Goal: Transaction & Acquisition: Obtain resource

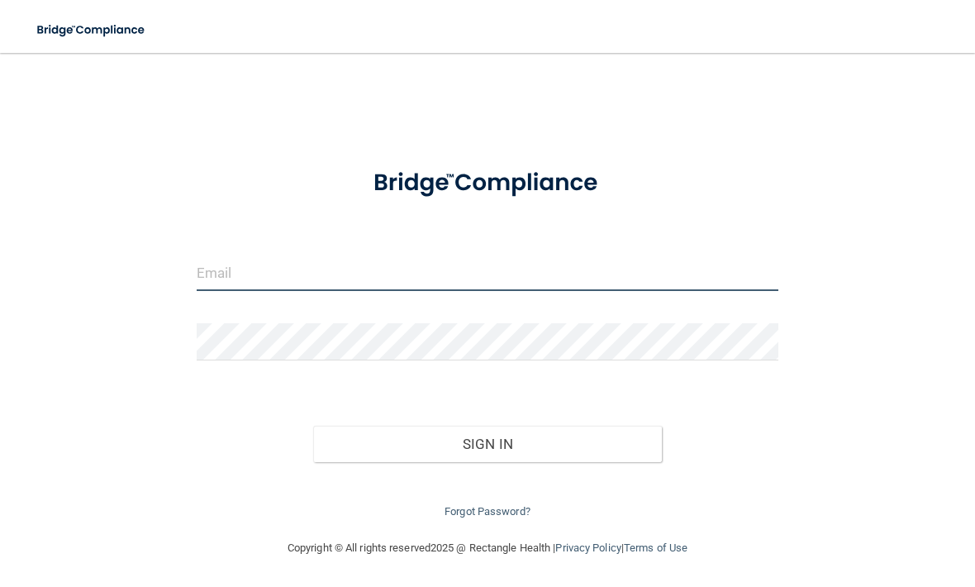
click at [354, 267] on input "email" at bounding box center [488, 272] width 582 height 37
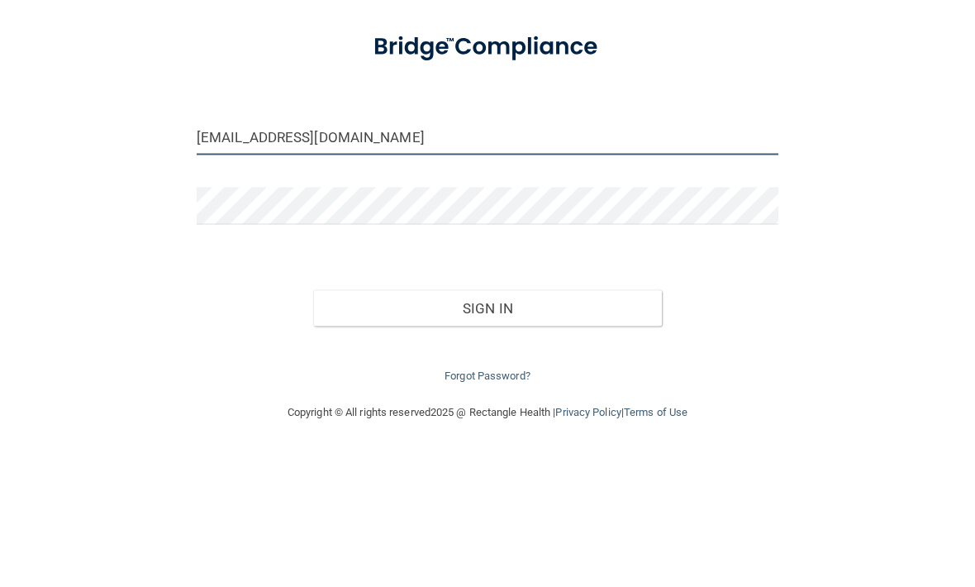
type input "[EMAIL_ADDRESS][DOMAIN_NAME]"
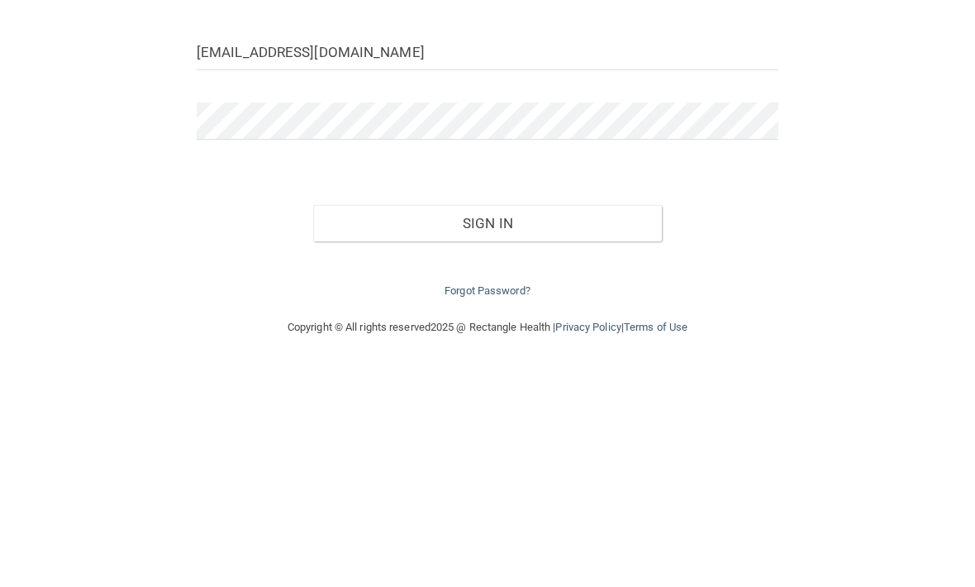
click at [538, 426] on button "Sign In" at bounding box center [487, 444] width 349 height 36
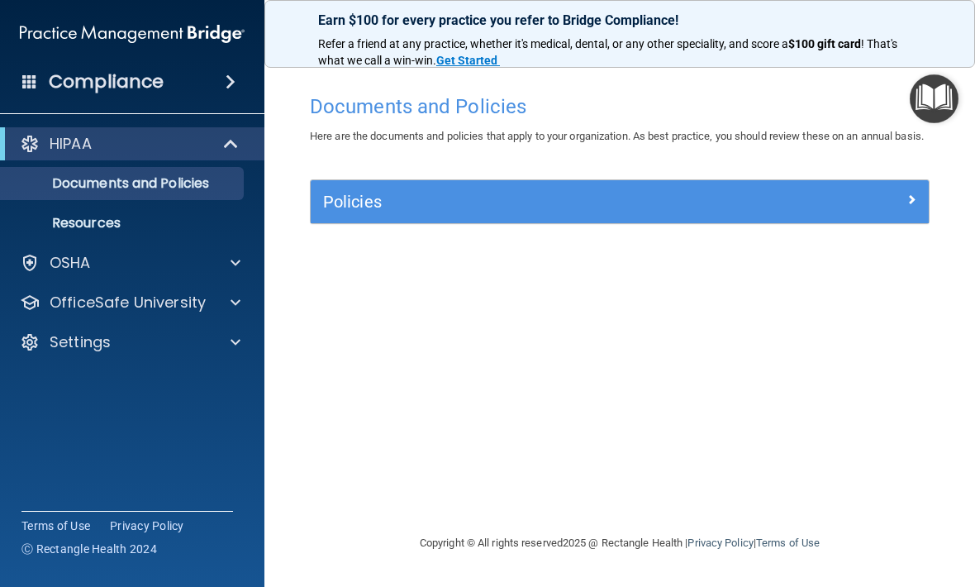
click at [235, 293] on span at bounding box center [236, 302] width 10 height 20
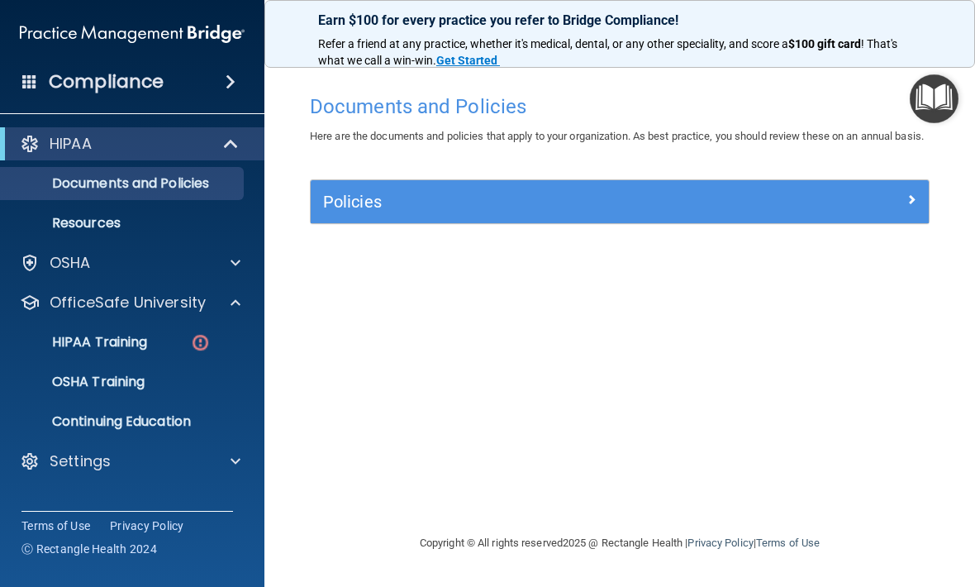
click at [115, 341] on p "HIPAA Training" at bounding box center [79, 342] width 136 height 17
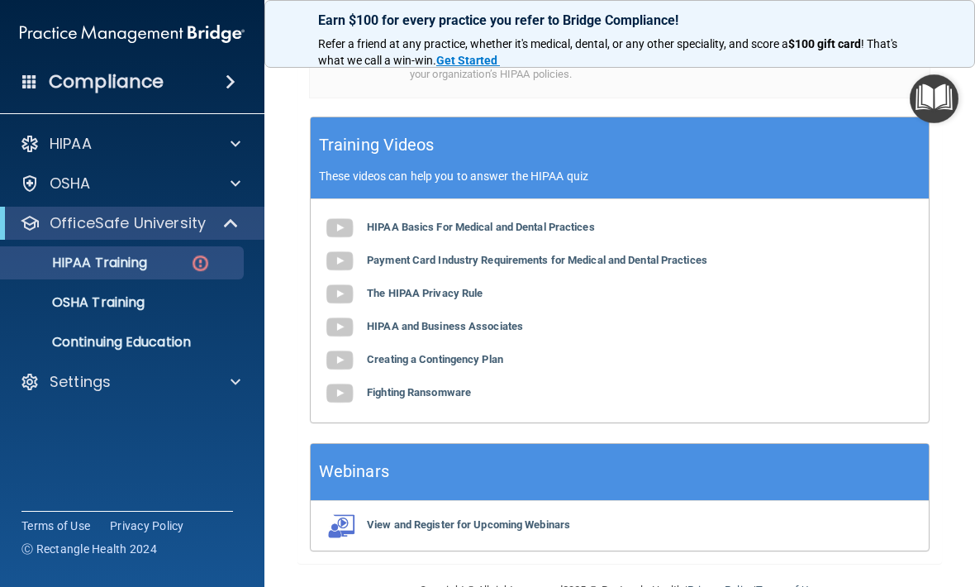
scroll to position [701, 0]
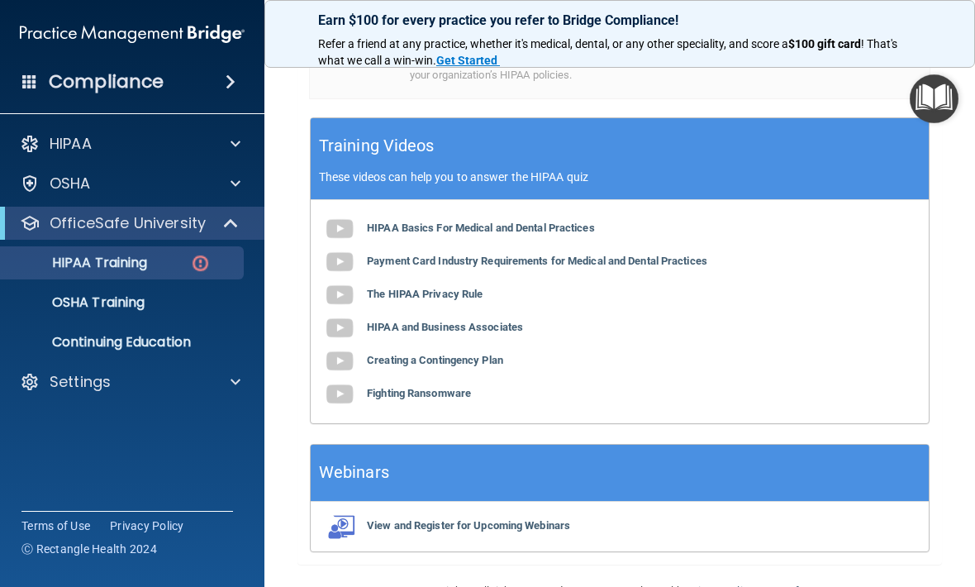
click at [335, 322] on img at bounding box center [339, 328] width 33 height 33
click at [419, 288] on b "The HIPAA Privacy Rule" at bounding box center [425, 294] width 116 height 12
click at [410, 221] on b "HIPAA Basics For Medical and Dental Practices" at bounding box center [481, 227] width 228 height 12
click at [446, 387] on b "Fighting Ransomware" at bounding box center [419, 393] width 104 height 12
click at [465, 354] on b "Creating a Contingency Plan" at bounding box center [435, 360] width 136 height 12
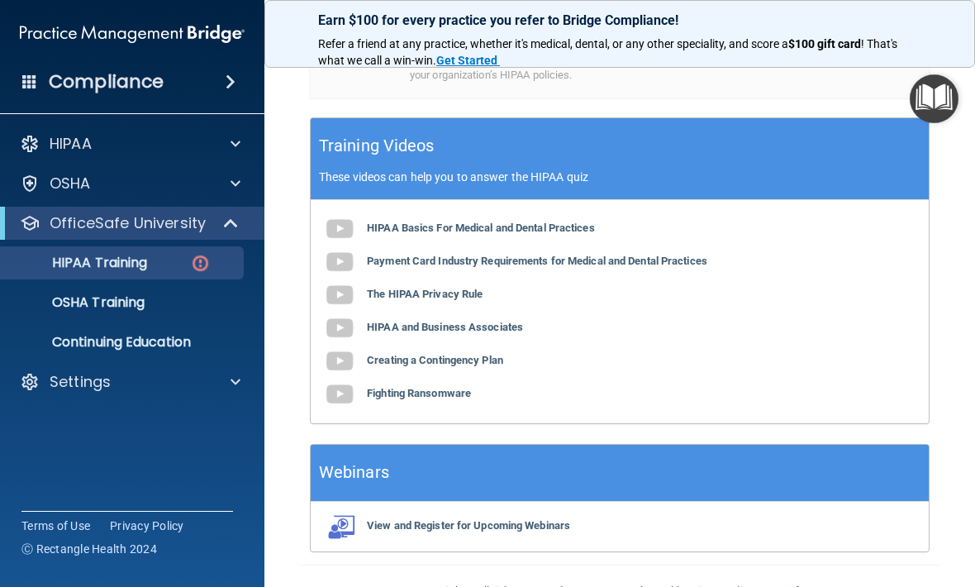
click at [392, 321] on b "HIPAA and Business Associates" at bounding box center [445, 327] width 156 height 12
click at [373, 354] on b "Creating a Contingency Plan" at bounding box center [435, 360] width 136 height 12
click at [369, 387] on b "Fighting Ransomware" at bounding box center [419, 393] width 104 height 12
click at [233, 383] on span at bounding box center [236, 382] width 10 height 20
click at [88, 464] on p "Sign Out" at bounding box center [124, 461] width 226 height 17
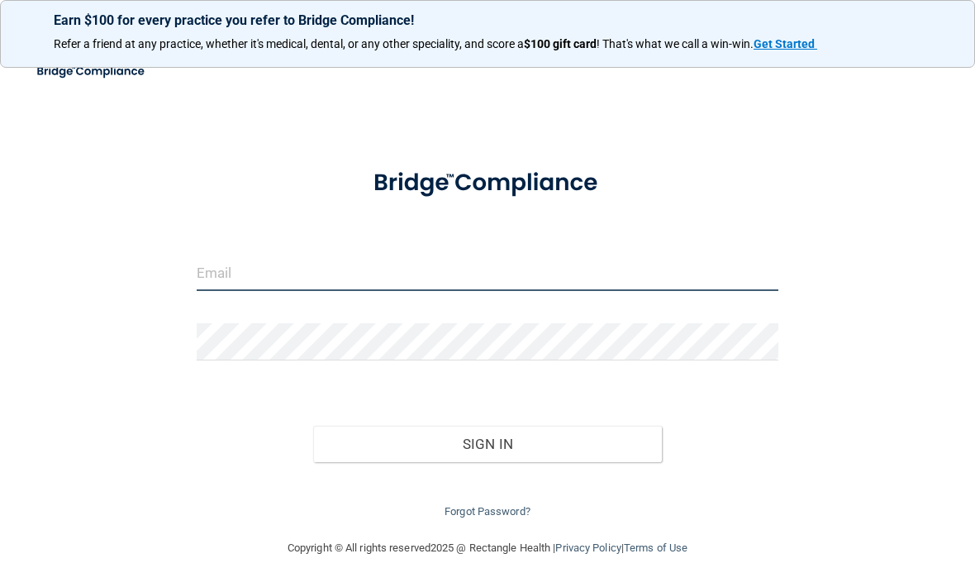
click at [352, 257] on input "email" at bounding box center [488, 272] width 582 height 37
type input "[EMAIL_ADDRESS][DOMAIN_NAME]"
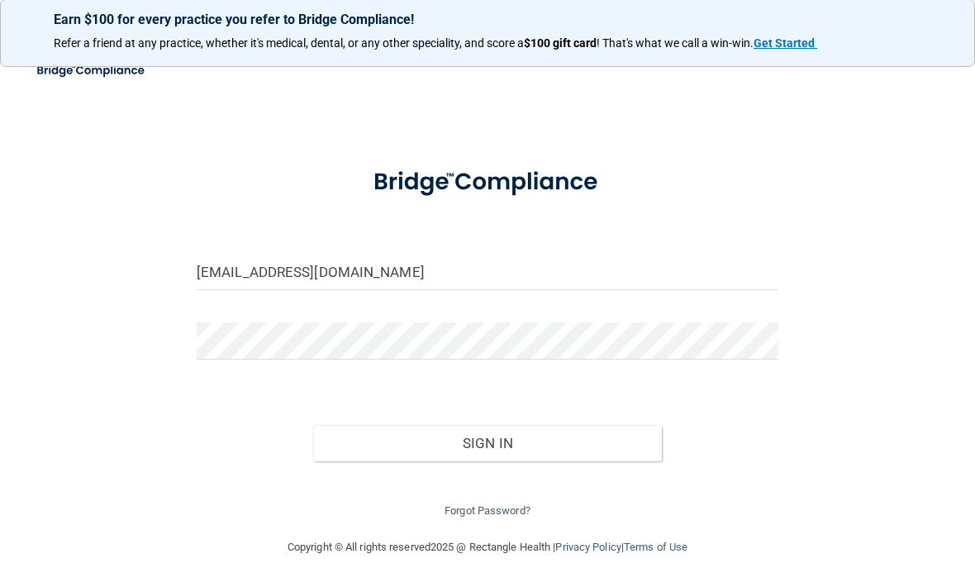
click at [540, 435] on button "Sign In" at bounding box center [487, 444] width 349 height 36
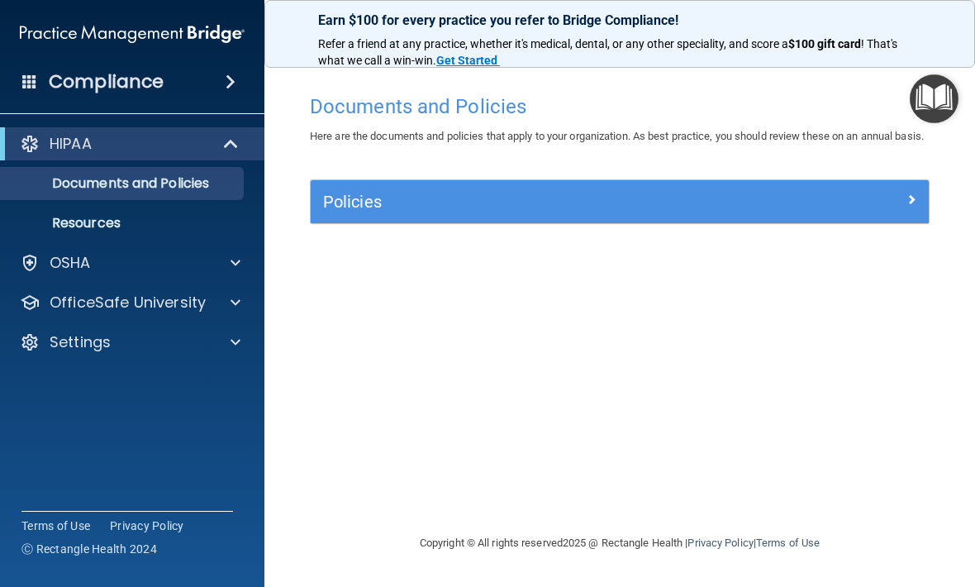
click at [235, 303] on span at bounding box center [236, 302] width 10 height 20
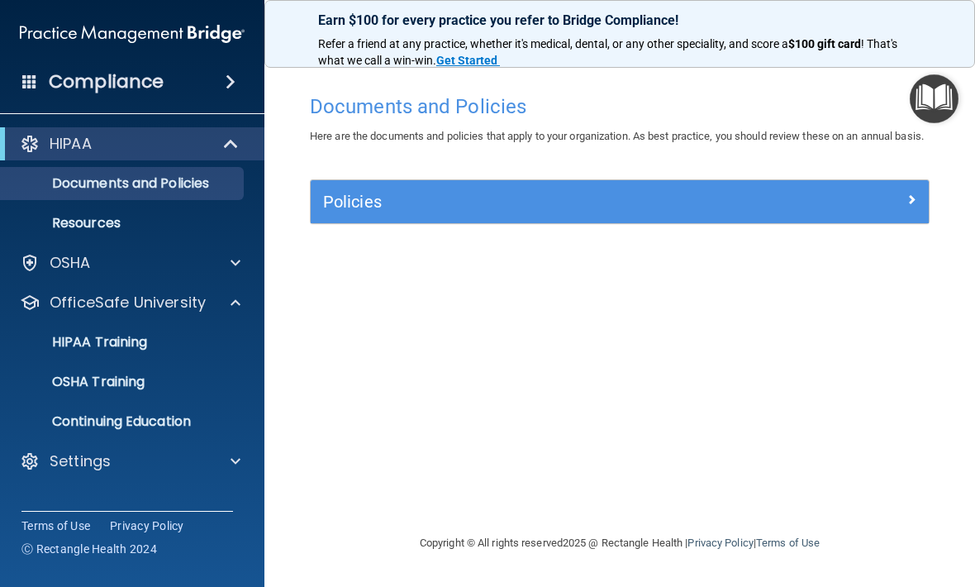
click at [188, 350] on link "HIPAA Training" at bounding box center [113, 342] width 260 height 33
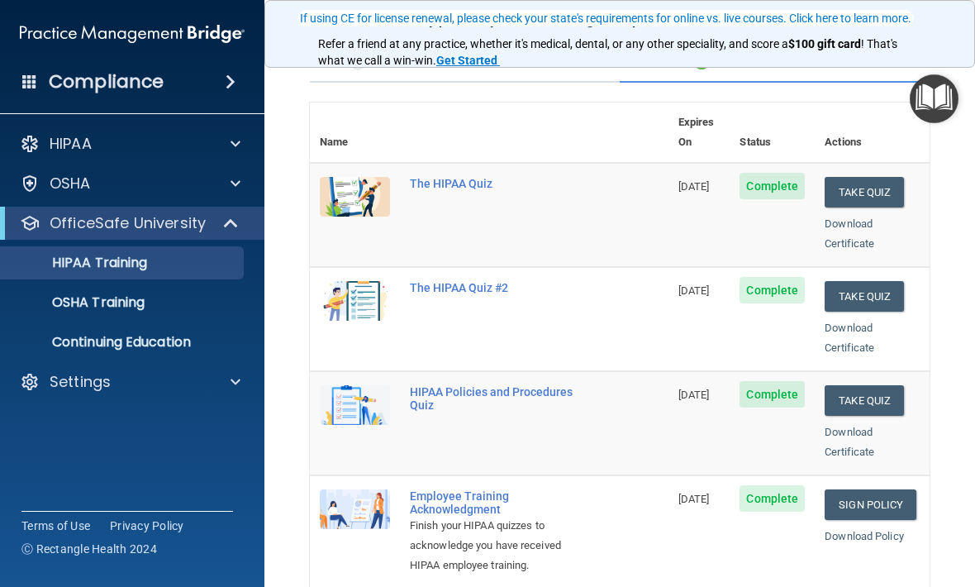
scroll to position [145, 0]
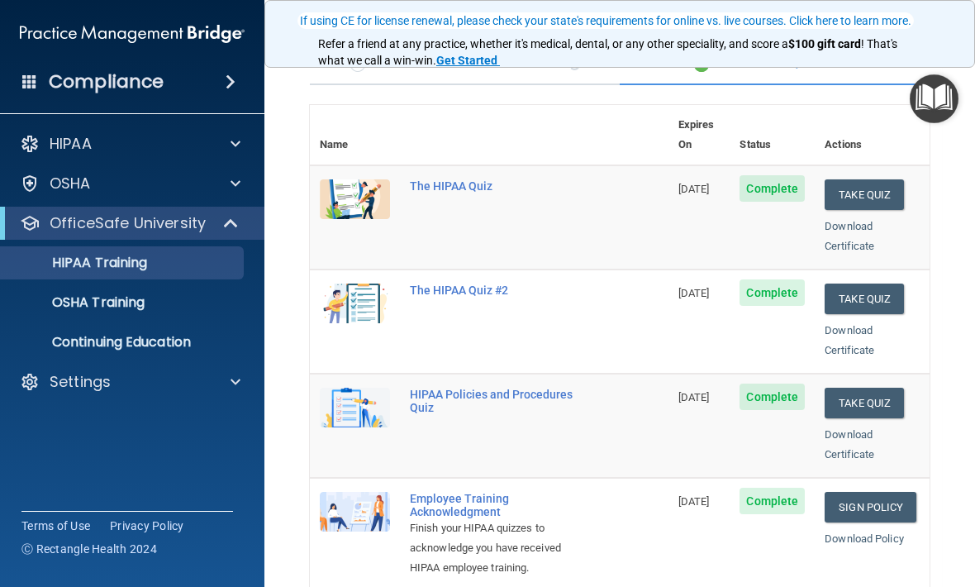
click at [862, 325] on link "Download Certificate" at bounding box center [850, 340] width 50 height 32
click at [234, 384] on span at bounding box center [236, 382] width 10 height 20
click at [82, 462] on p "Sign Out" at bounding box center [124, 461] width 226 height 17
